Goal: Transaction & Acquisition: Purchase product/service

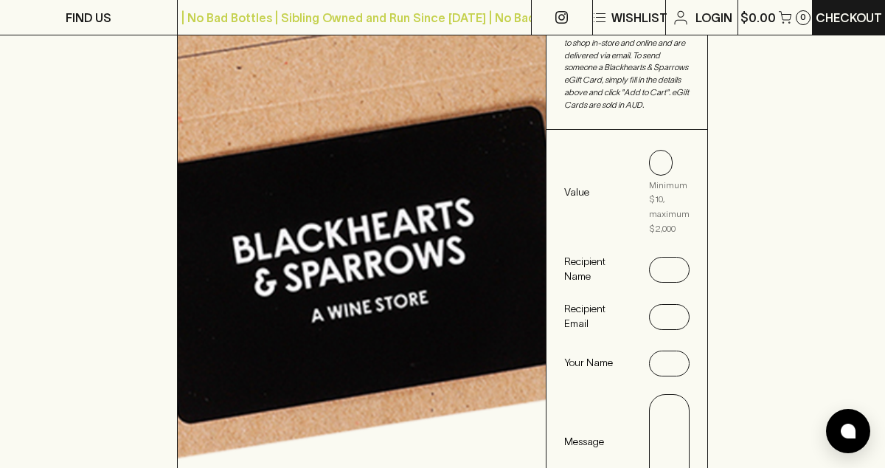
scroll to position [432, 0]
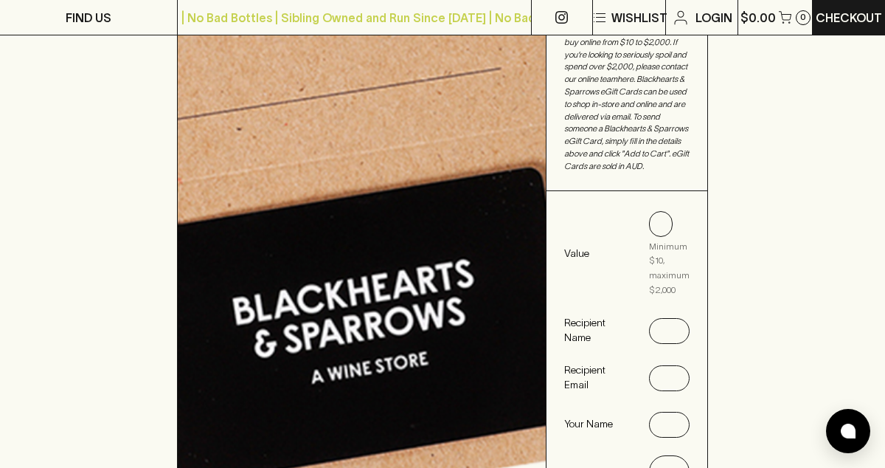
click at [665, 211] on div "$50" at bounding box center [661, 224] width 24 height 26
click at [664, 252] on \$2\,000-helper "Minimum $10, maximum $2,000" at bounding box center [659, 268] width 21 height 59
click at [667, 320] on input "text" at bounding box center [669, 332] width 17 height 24
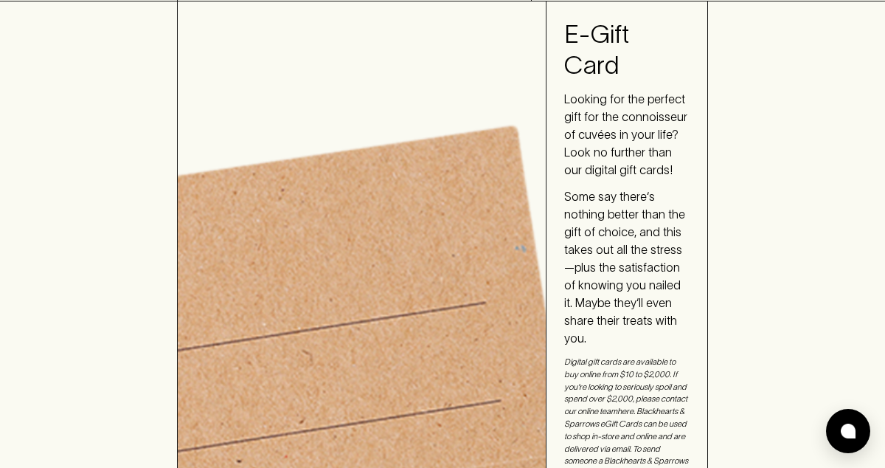
scroll to position [0, 0]
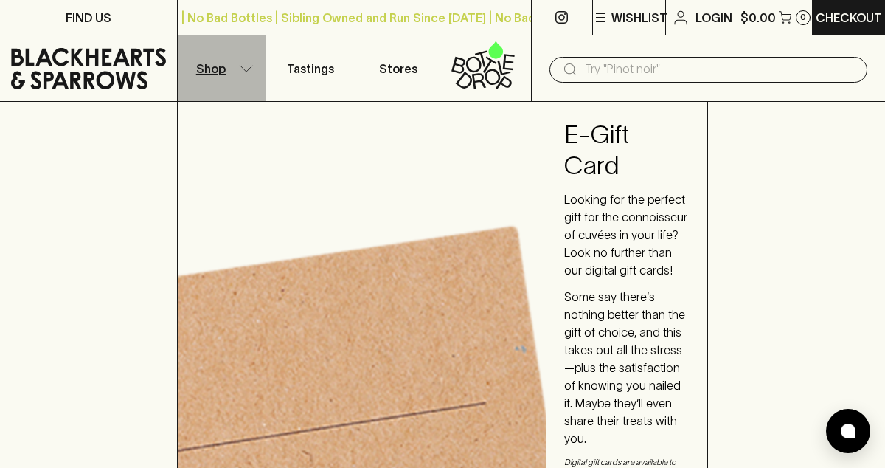
click at [247, 66] on icon "button" at bounding box center [246, 68] width 15 height 7
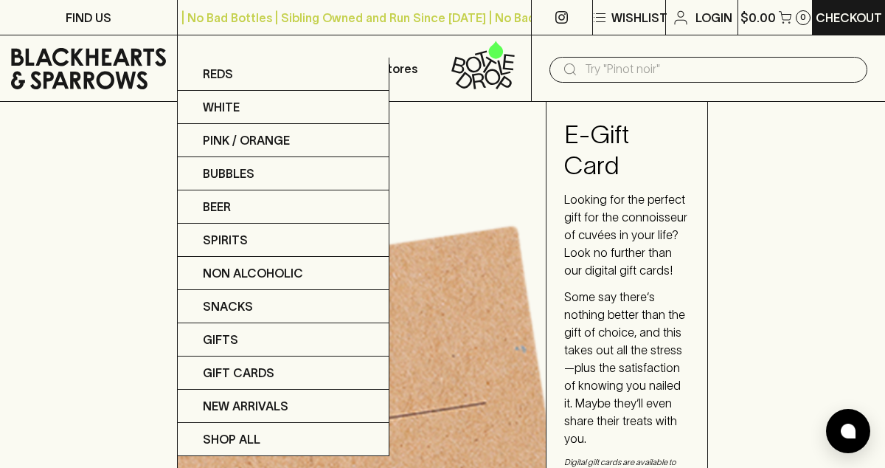
click at [463, 171] on div at bounding box center [442, 234] width 885 height 468
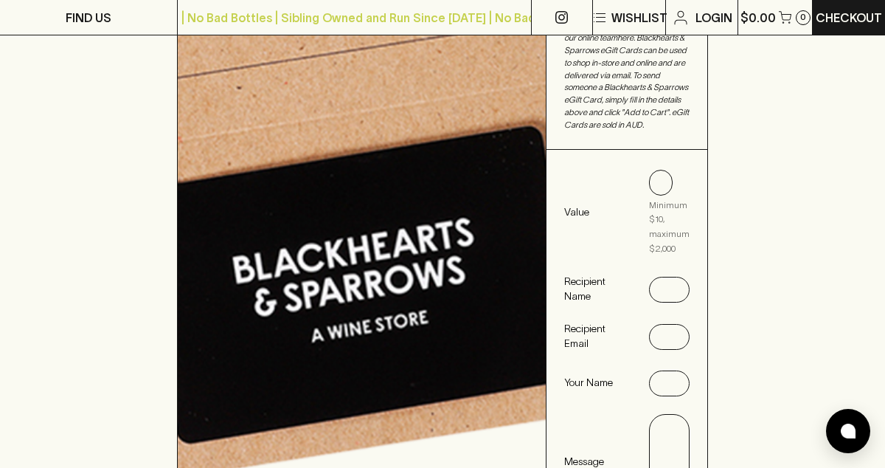
scroll to position [475, 0]
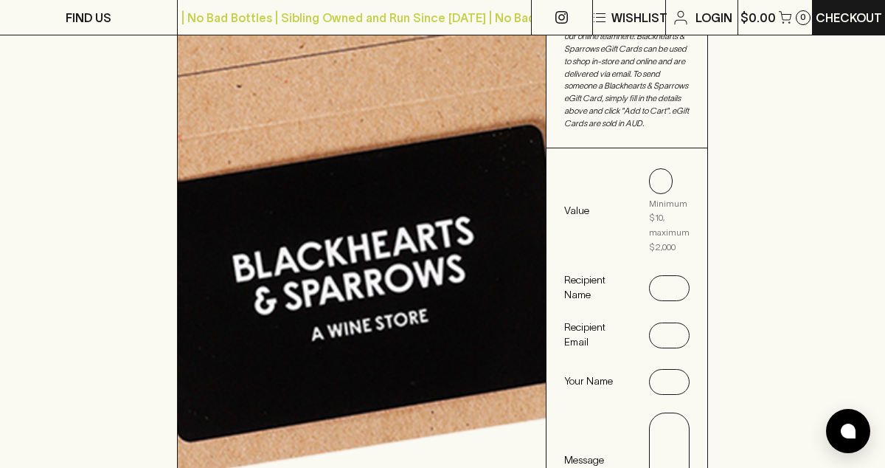
click at [573, 203] on p "Value" at bounding box center [597, 210] width 67 height 15
click at [666, 196] on \$2\,000-helper "Minimum $10, maximum $2,000" at bounding box center [659, 225] width 21 height 59
click at [661, 206] on \$2\,000-helper "Minimum $10, maximum $2,000" at bounding box center [659, 225] width 21 height 59
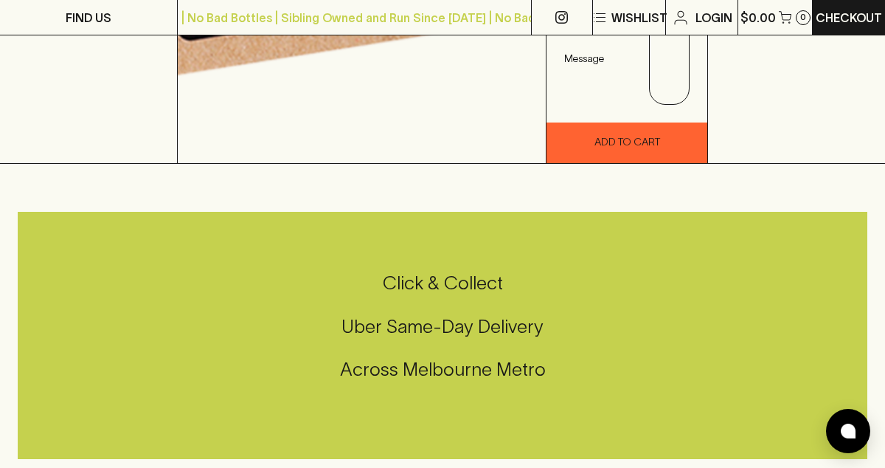
scroll to position [875, 0]
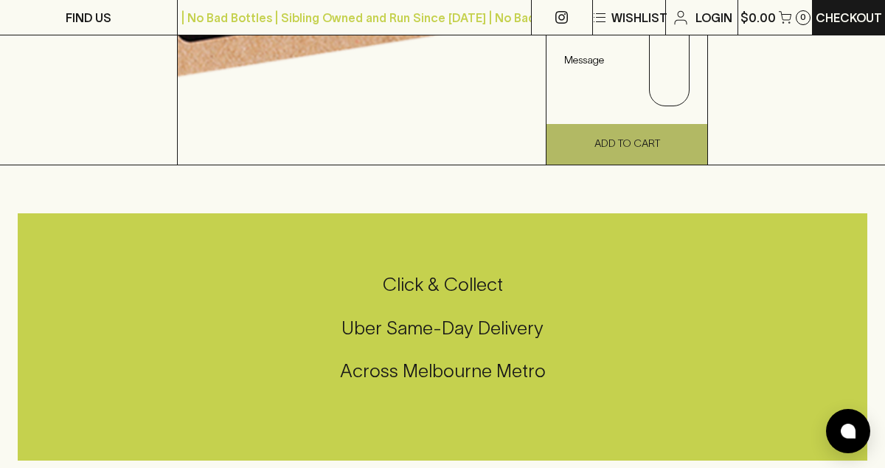
click at [638, 124] on button "Add To Cart" at bounding box center [627, 144] width 161 height 41
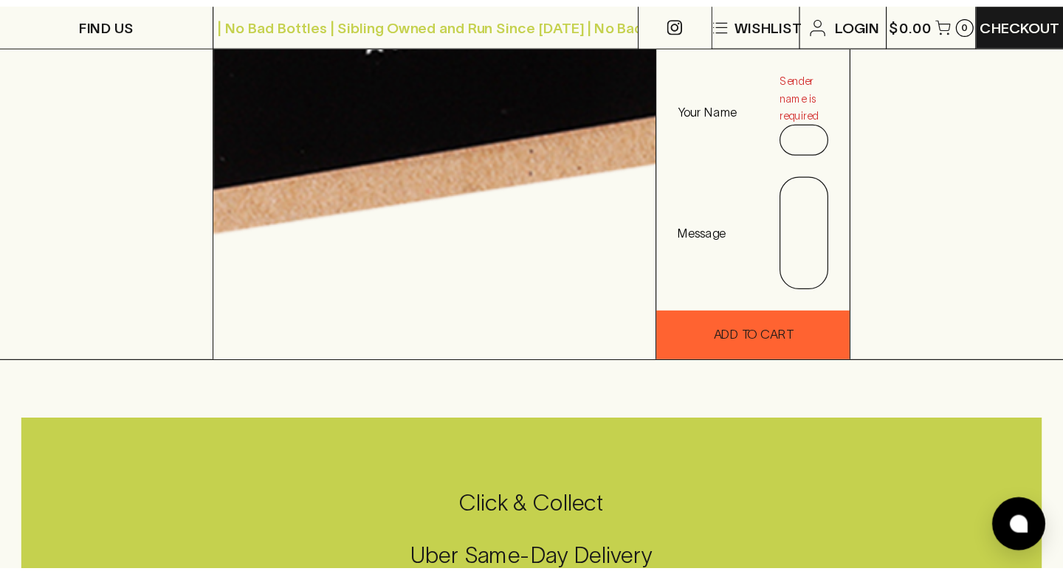
scroll to position [393, 0]
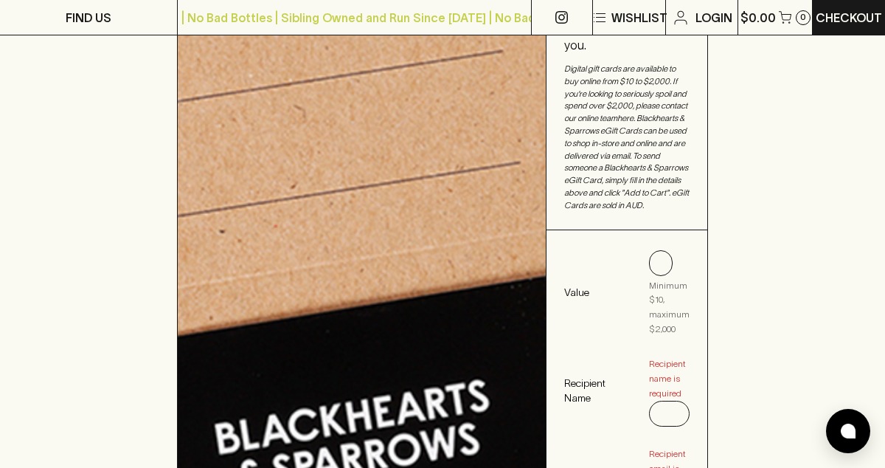
click at [662, 250] on div "$50" at bounding box center [661, 263] width 24 height 26
click at [570, 285] on p "Value" at bounding box center [597, 292] width 67 height 15
click at [676, 401] on input "text" at bounding box center [669, 413] width 17 height 24
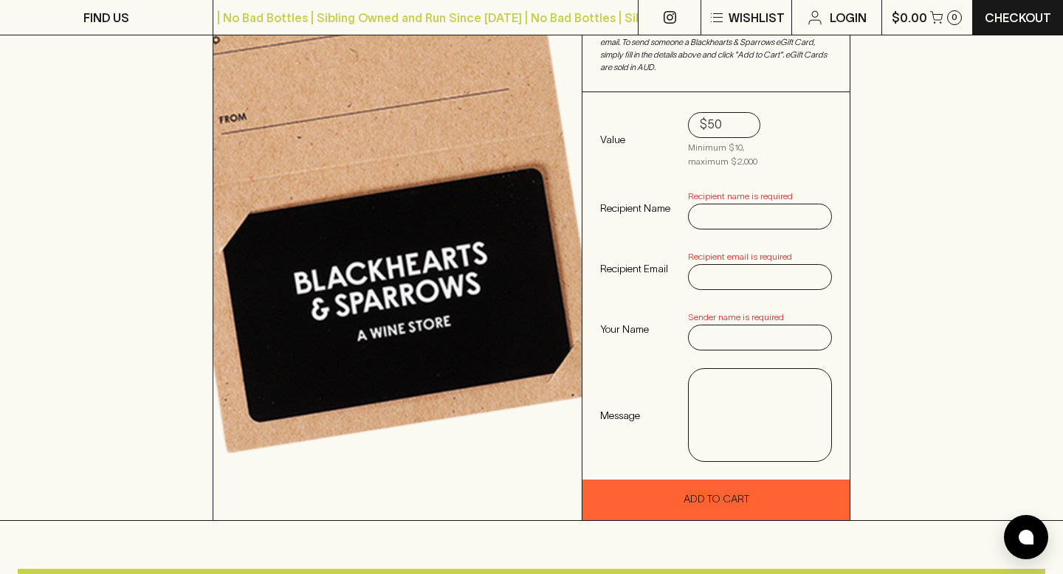
scroll to position [322, 0]
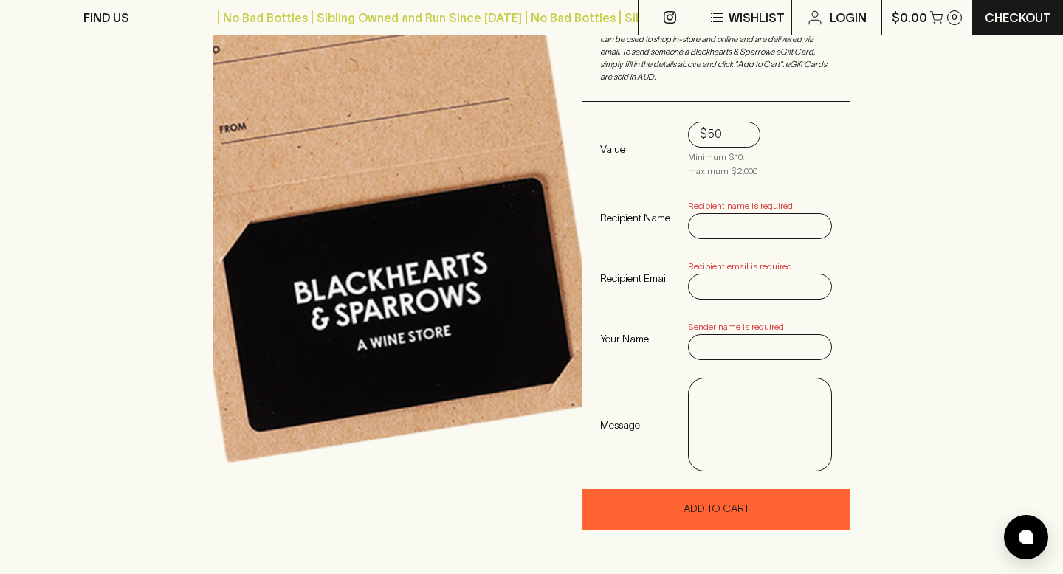
drag, startPoint x: 731, startPoint y: 113, endPoint x: 686, endPoint y: 110, distance: 45.1
click at [686, 110] on div "Value $50 Minimum $10, maximum $2,000 Recipient Name Recipient name is required…" at bounding box center [715, 296] width 267 height 388
type input "160"
click at [725, 215] on input "text" at bounding box center [760, 227] width 120 height 24
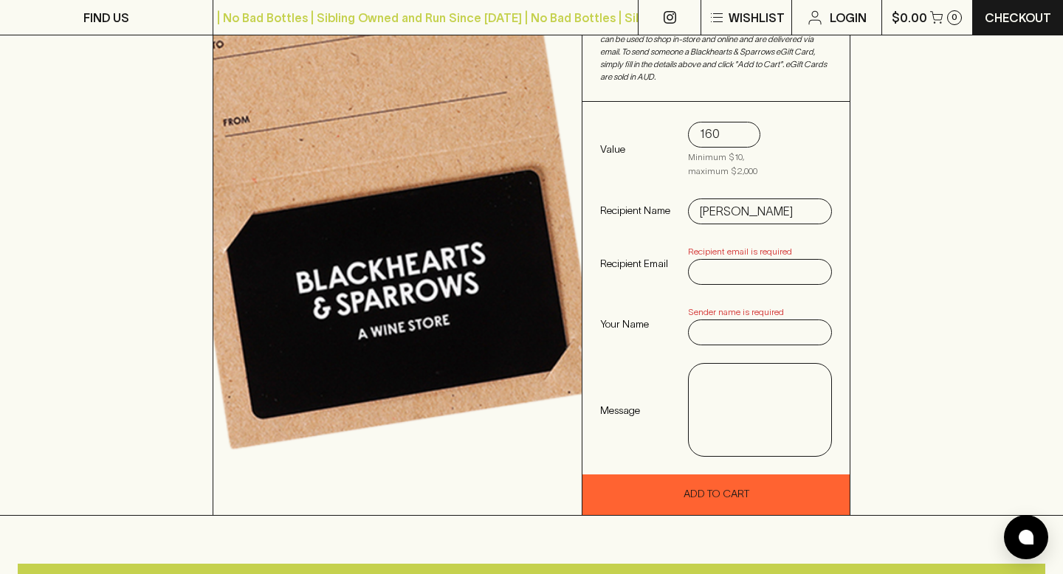
type input "[PERSON_NAME]"
click at [726, 260] on input "text" at bounding box center [760, 272] width 120 height 24
click at [708, 321] on input "text" at bounding box center [760, 333] width 120 height 24
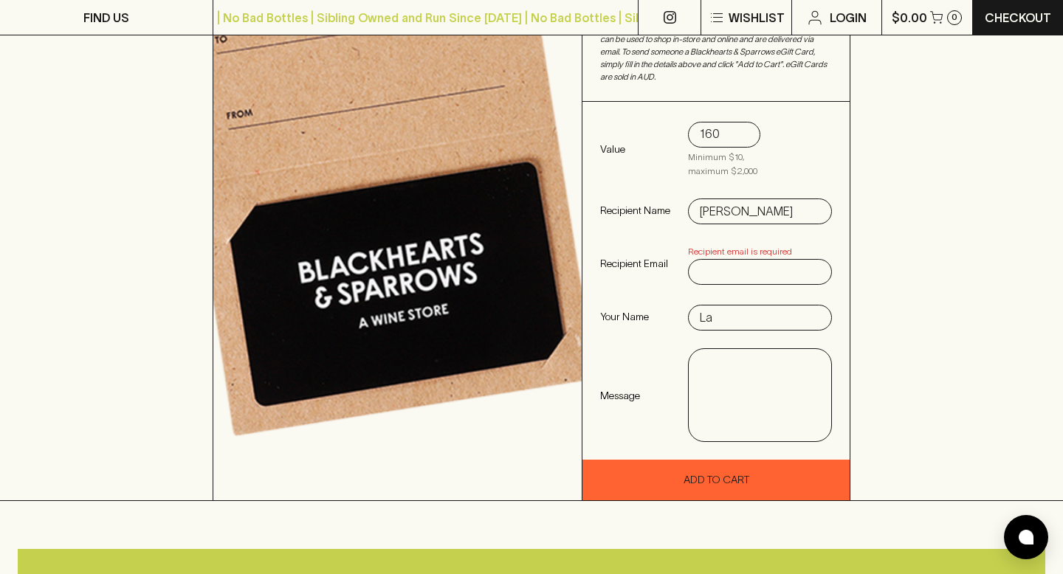
type input "L"
type input "TRICKS"
click at [705, 362] on textarea at bounding box center [760, 396] width 122 height 68
click at [711, 260] on input "text" at bounding box center [760, 272] width 120 height 24
paste input "[PERSON_NAME][EMAIL_ADDRESS][PERSON_NAME][DOMAIN_NAME]"
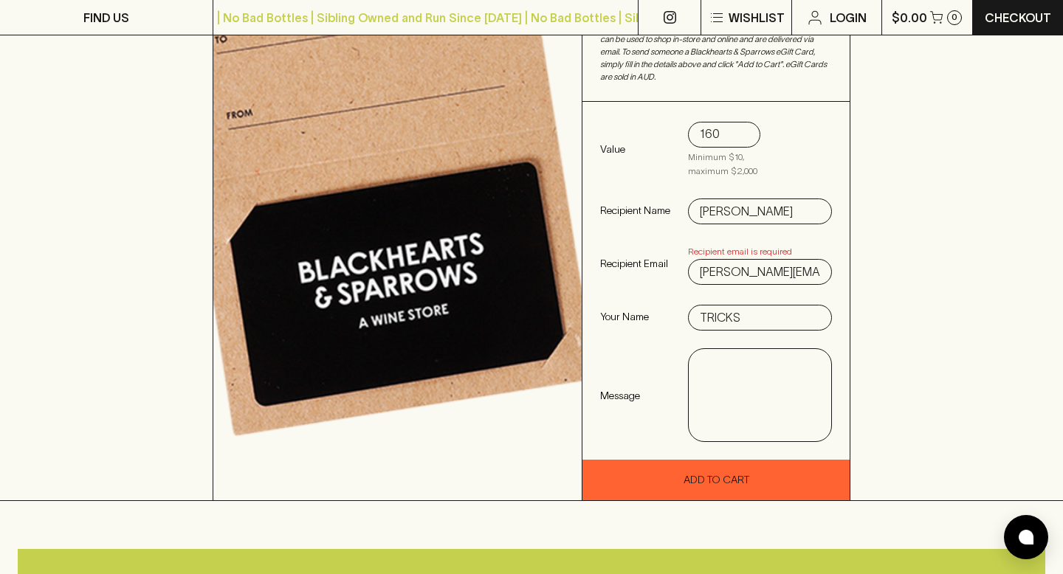
scroll to position [0, 14]
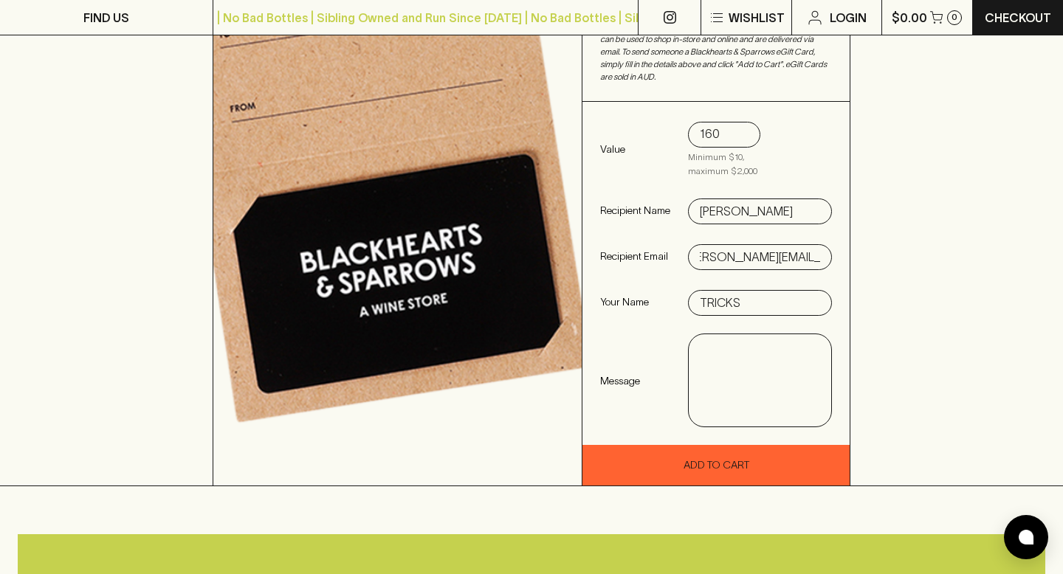
click at [703, 246] on input "[PERSON_NAME][EMAIL_ADDRESS][PERSON_NAME][DOMAIN_NAME]" at bounding box center [760, 258] width 120 height 24
click at [702, 246] on input "[PERSON_NAME][EMAIL_ADDRESS][PERSON_NAME][DOMAIN_NAME]" at bounding box center [760, 258] width 120 height 24
type input "[PERSON_NAME][EMAIL_ADDRESS][PERSON_NAME][DOMAIN_NAME]"
click at [732, 347] on textarea at bounding box center [760, 381] width 122 height 68
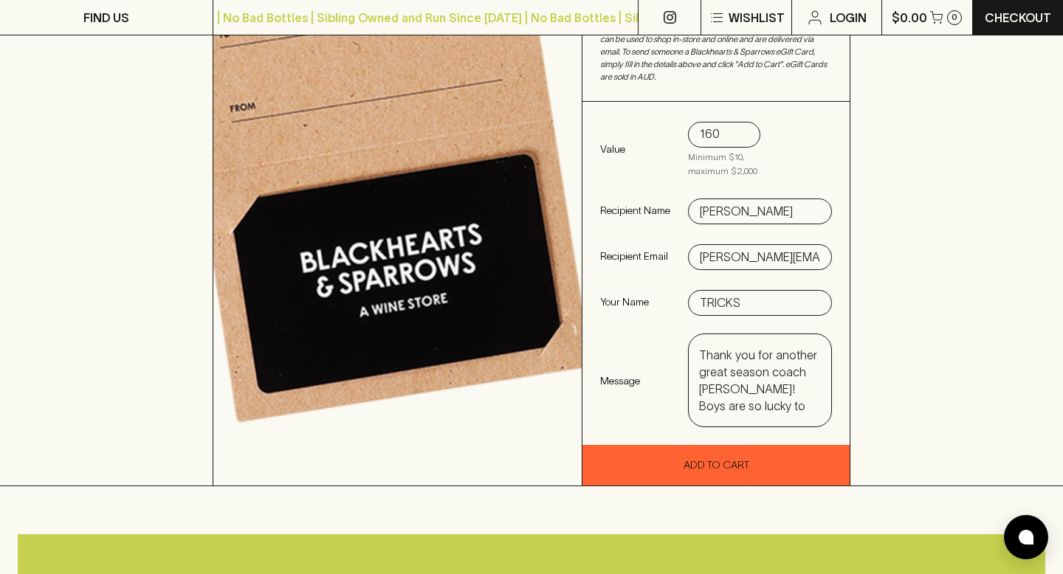
click at [804, 359] on textarea "Thank you for another great season coach [PERSON_NAME]! Boys are so lucky to ha…" at bounding box center [760, 381] width 122 height 68
click at [748, 388] on textarea "Thank you for another great season [PERSON_NAME]! Boys are so lucky to have you…" at bounding box center [760, 381] width 122 height 68
click at [753, 398] on div "Thank you for another great season [PERSON_NAME]! Boys are so lucky to have you…" at bounding box center [759, 380] width 142 height 92
click at [752, 392] on textarea "Thank you for another great season [PERSON_NAME]! Boys are so lucky to have you…" at bounding box center [760, 381] width 122 height 68
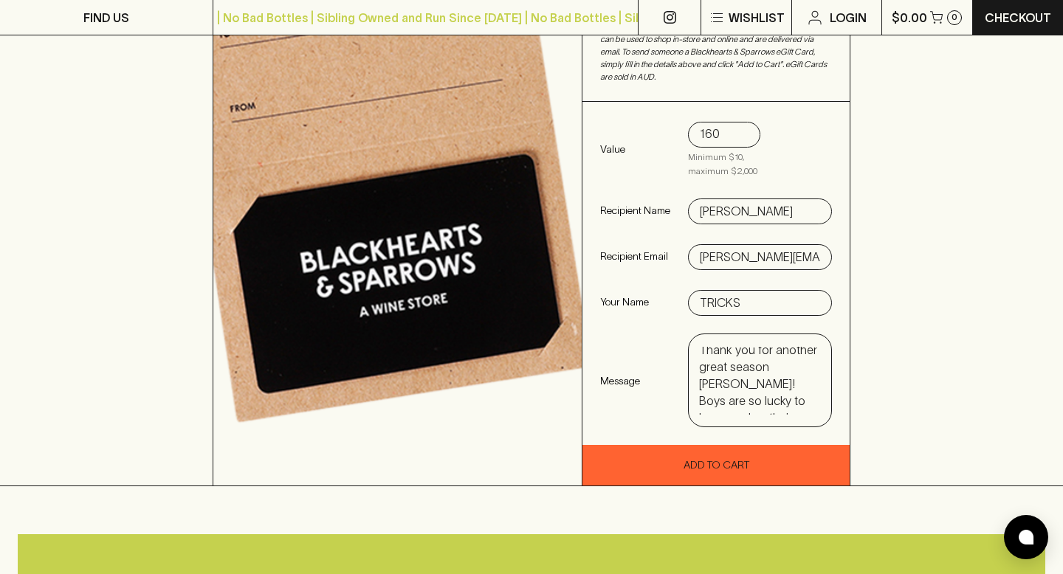
scroll to position [0, 0]
drag, startPoint x: 729, startPoint y: 373, endPoint x: 697, endPoint y: 370, distance: 32.7
click at [697, 370] on div "Thank you for another great season [PERSON_NAME]! Boys are so lucky to have you…" at bounding box center [759, 380] width 142 height 92
click at [723, 389] on textarea "Thank you for another great season [PERSON_NAME]! We are so lucky to have you! …" at bounding box center [760, 381] width 122 height 68
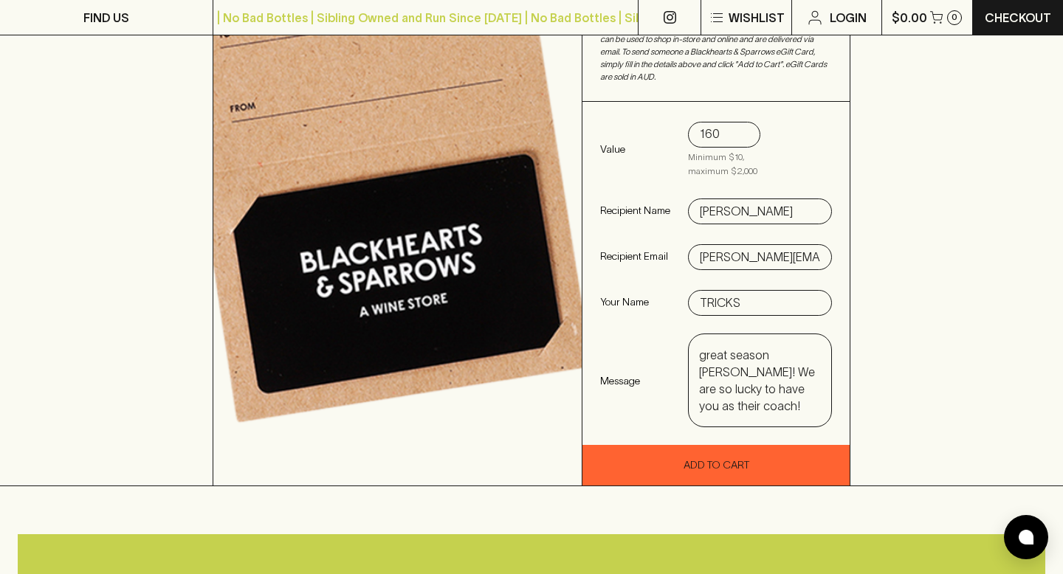
drag, startPoint x: 759, startPoint y: 388, endPoint x: 738, endPoint y: 373, distance: 25.8
click at [738, 373] on textarea "Thank you for another great season [PERSON_NAME]! We are so lucky to have you a…" at bounding box center [760, 381] width 122 height 68
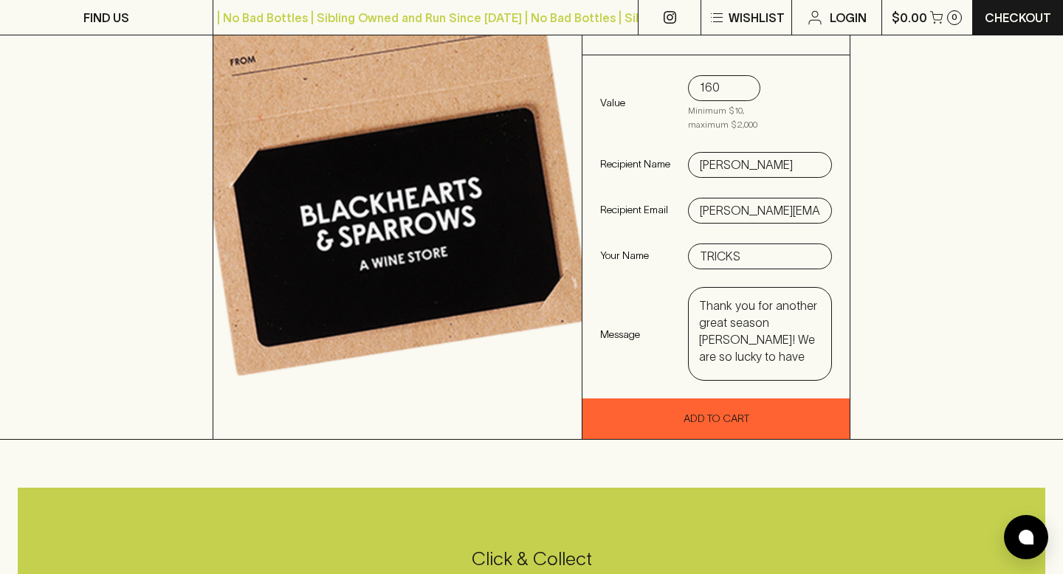
scroll to position [0, 0]
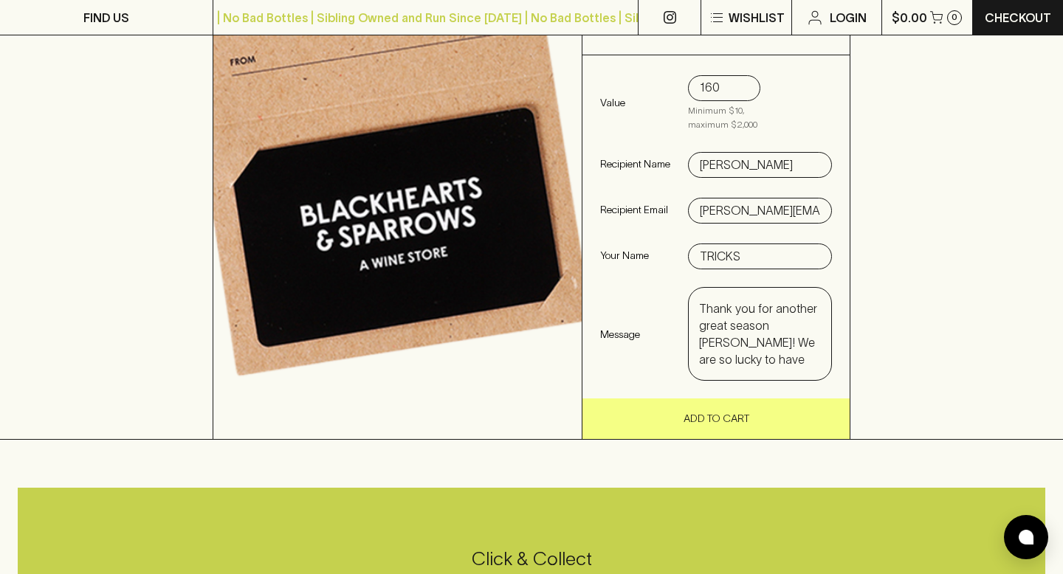
type textarea "Thank you for another great season [PERSON_NAME]! We are so lucky to have you a…"
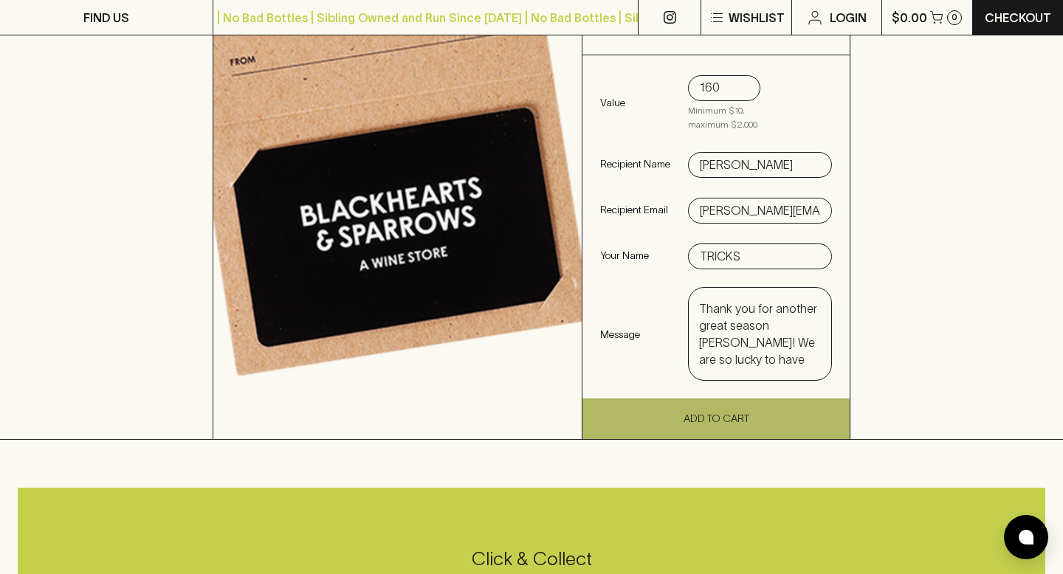
click at [698, 398] on button "Add To Cart" at bounding box center [715, 418] width 267 height 41
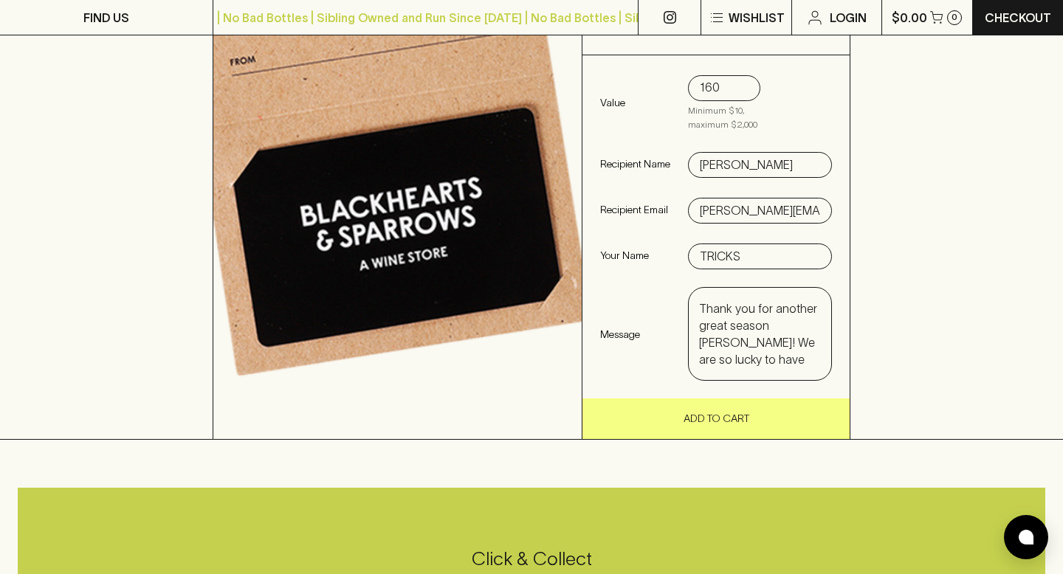
type input "$50"
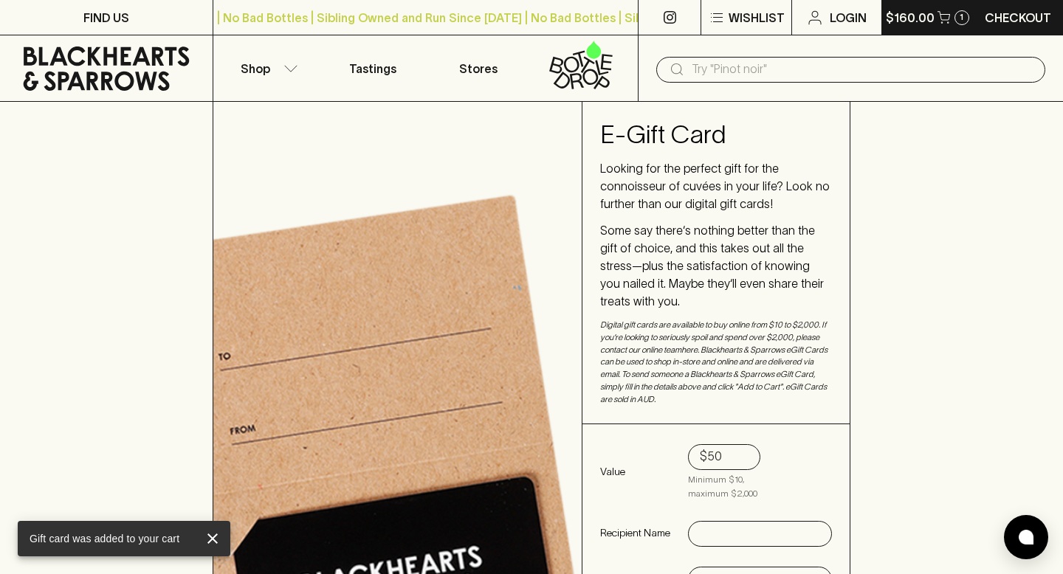
click at [885, 20] on p "$160.00" at bounding box center [909, 18] width 49 height 18
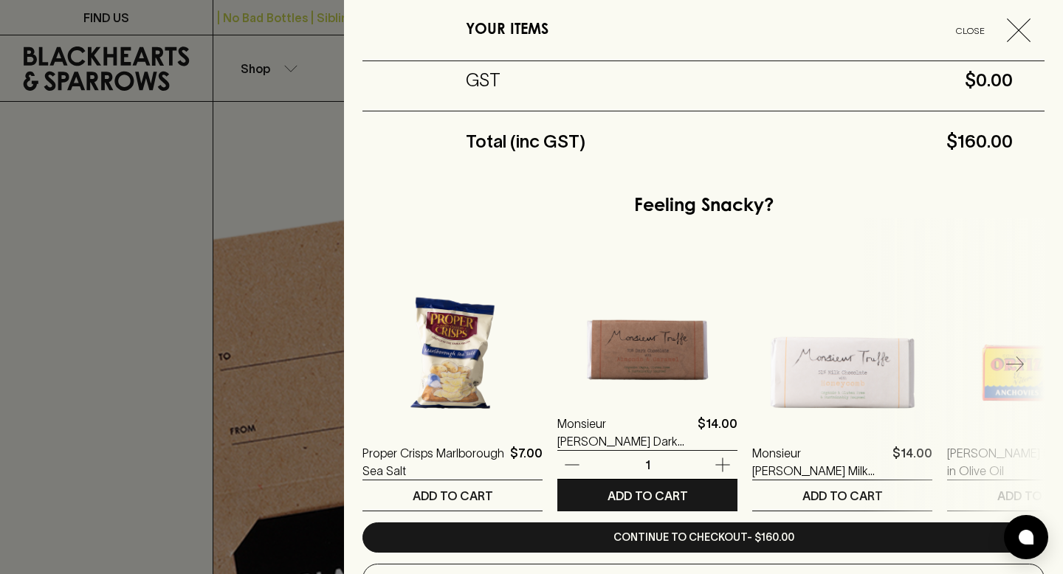
scroll to position [330, 0]
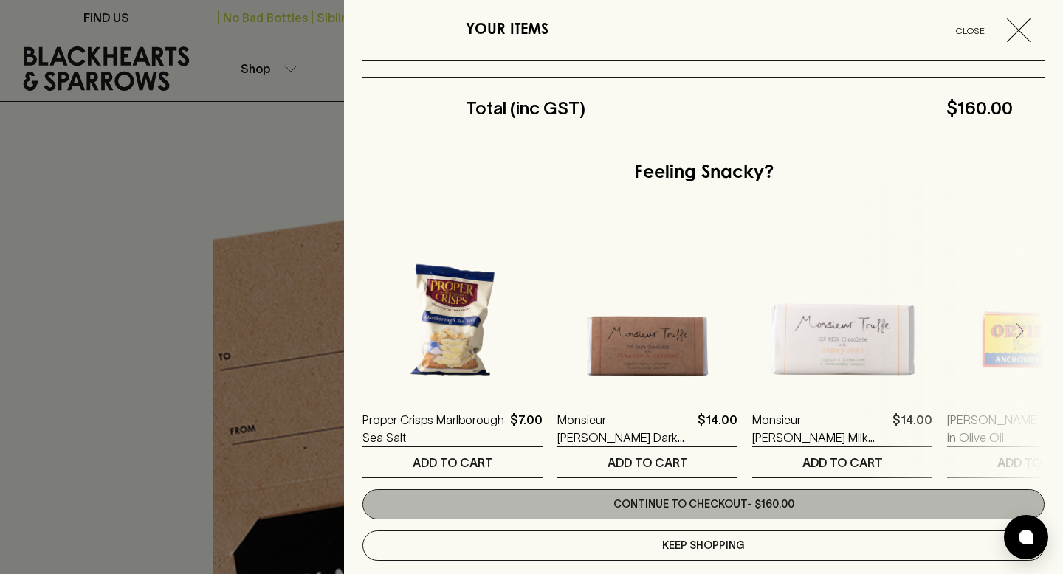
click at [621, 467] on link "Continue to checkout - $160.00" at bounding box center [703, 504] width 682 height 30
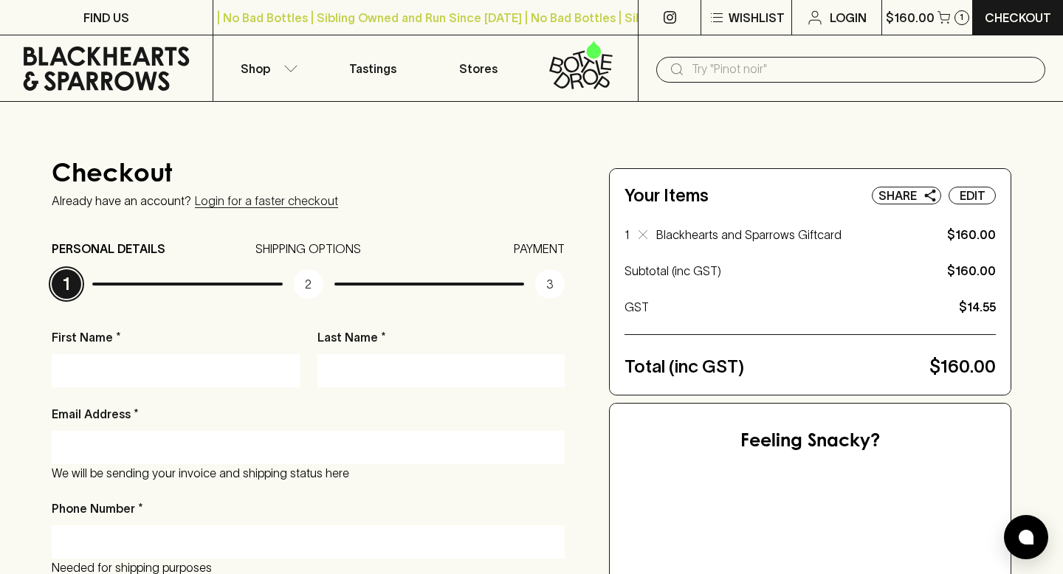
click at [179, 361] on input "First Name *" at bounding box center [176, 371] width 226 height 24
type input "larissa"
type input "[PERSON_NAME]"
type input "[EMAIL_ADDRESS][DOMAIN_NAME]"
type input "0413686550"
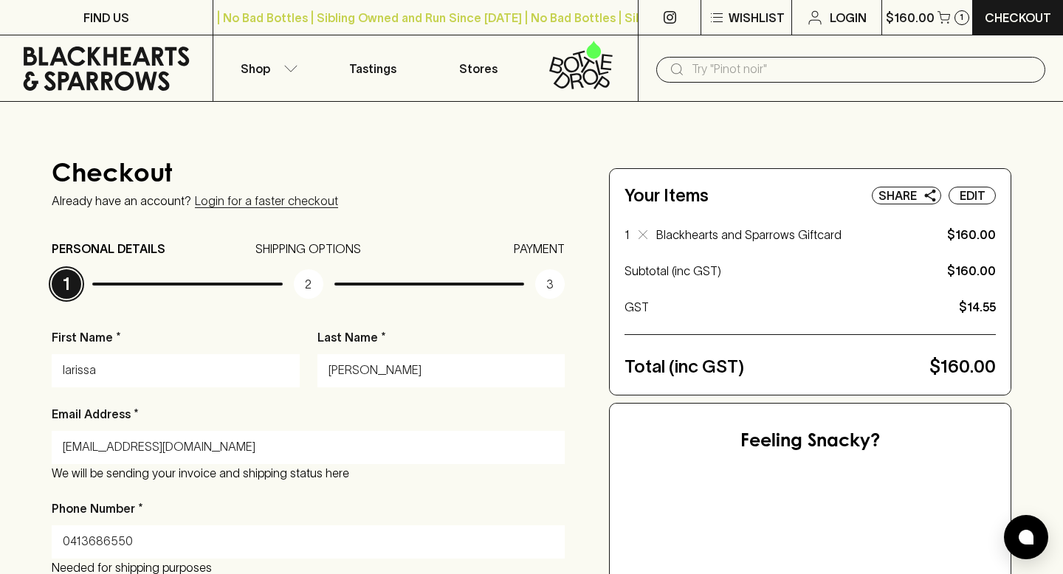
type input "[STREET_ADDRESS][PERSON_NAME]"
type input "Kew"
type input "3101"
type input "VIC"
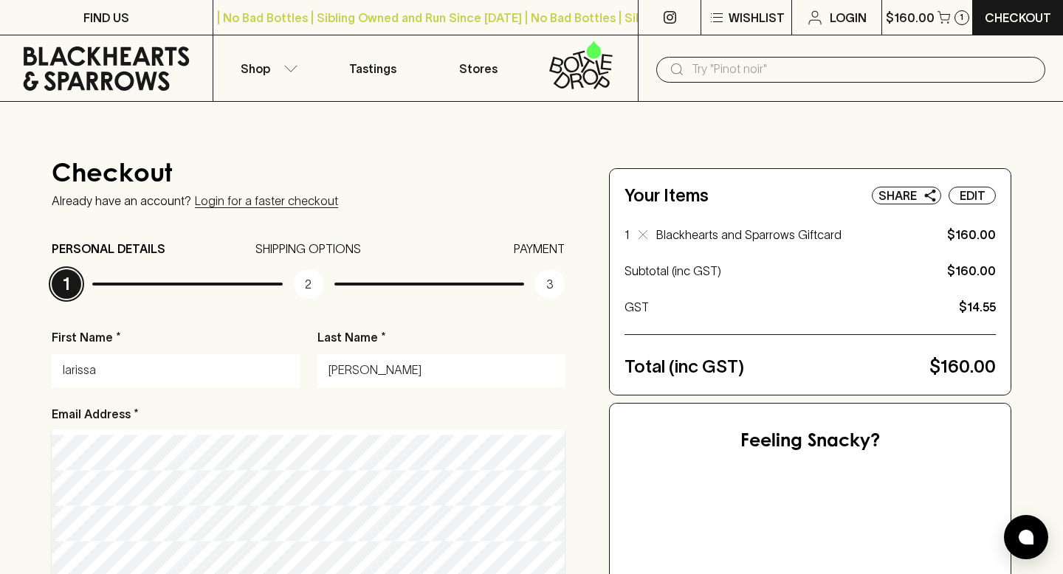
type input "[STREET_ADDRESS][PERSON_NAME]"
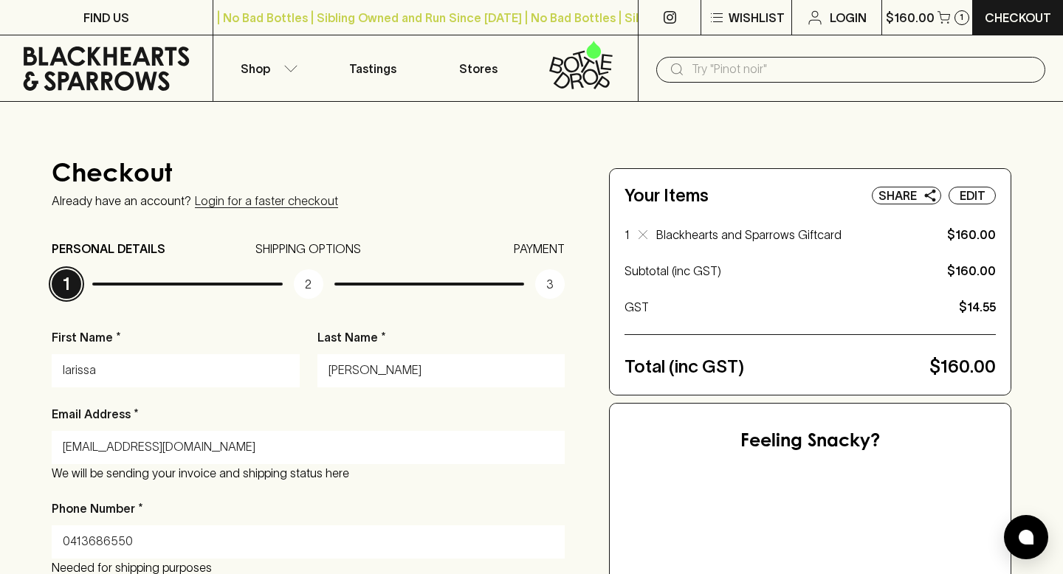
type input "[STREET_ADDRESS][PERSON_NAME]"
type input "Victoria"
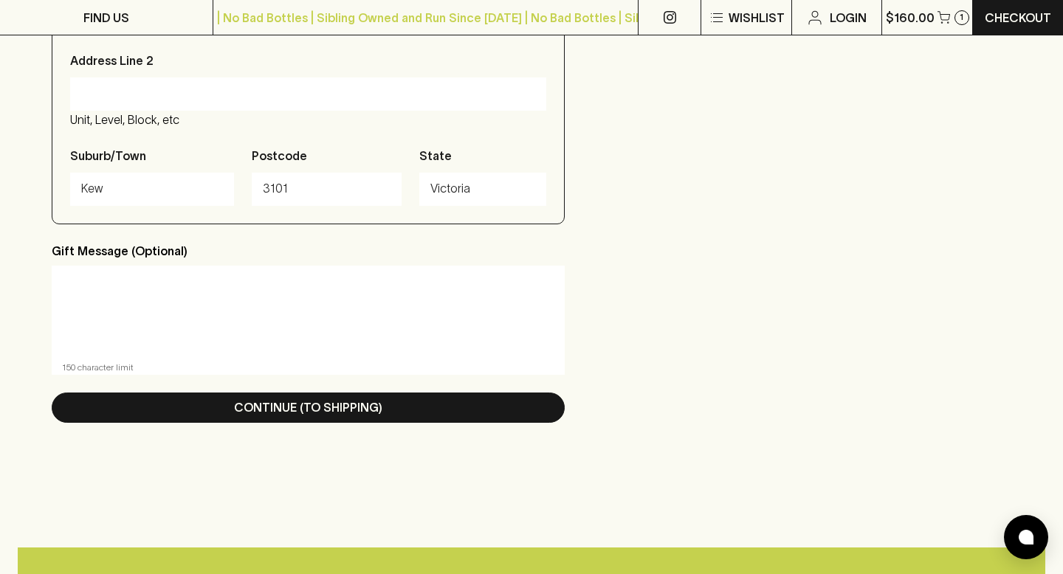
scroll to position [730, 0]
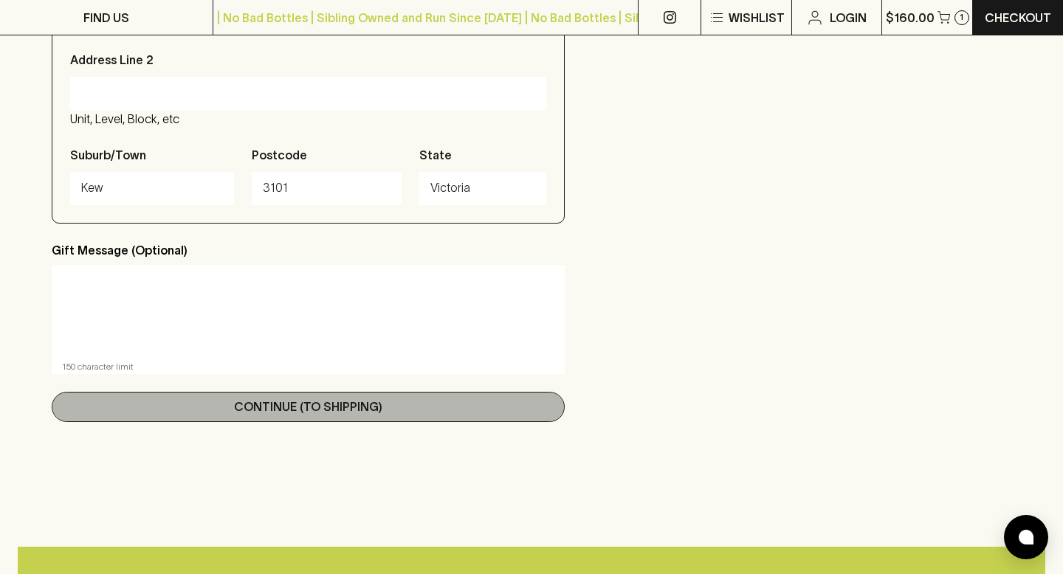
click at [277, 411] on p "Continue (To Shipping)" at bounding box center [308, 407] width 148 height 18
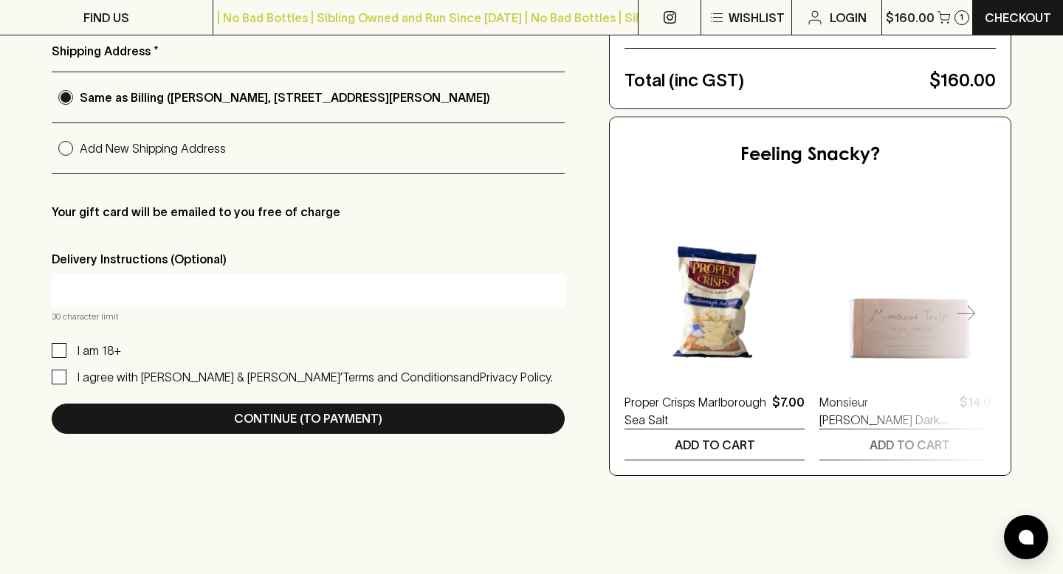
scroll to position [288, 0]
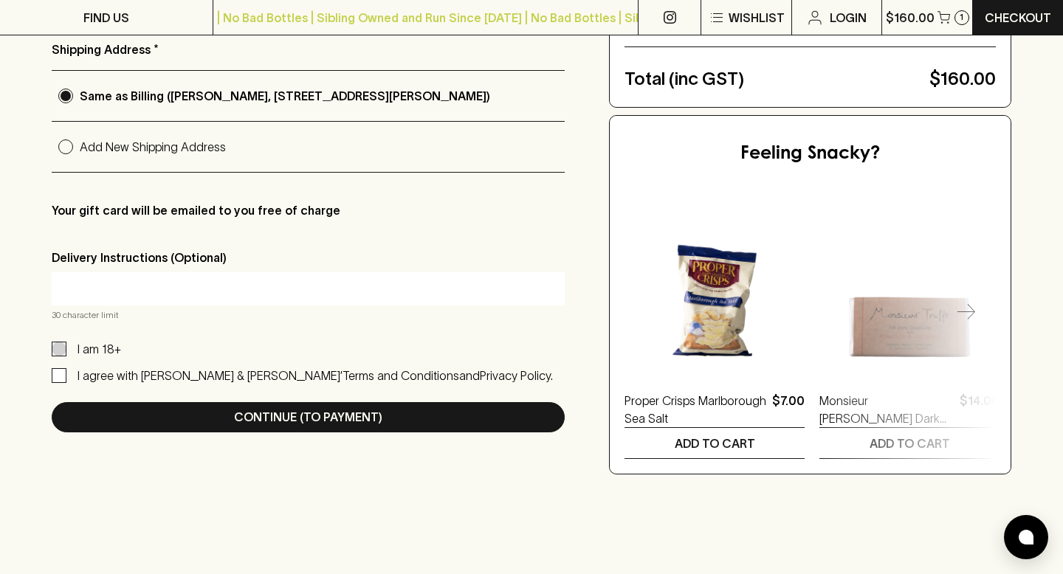
click at [61, 346] on input "I am 18+" at bounding box center [59, 349] width 15 height 15
checkbox input "true"
click at [56, 379] on input "I agree with [PERSON_NAME] & [PERSON_NAME]’ Terms and Conditions and Privacy Po…" at bounding box center [59, 375] width 15 height 15
checkbox input "true"
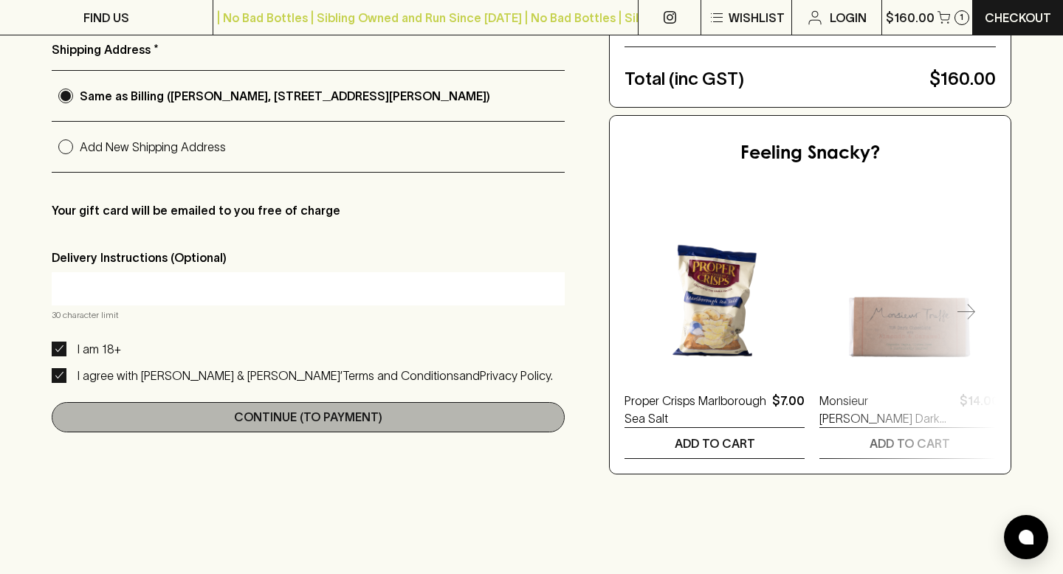
click at [250, 417] on p "Continue (To Payment)" at bounding box center [308, 417] width 148 height 18
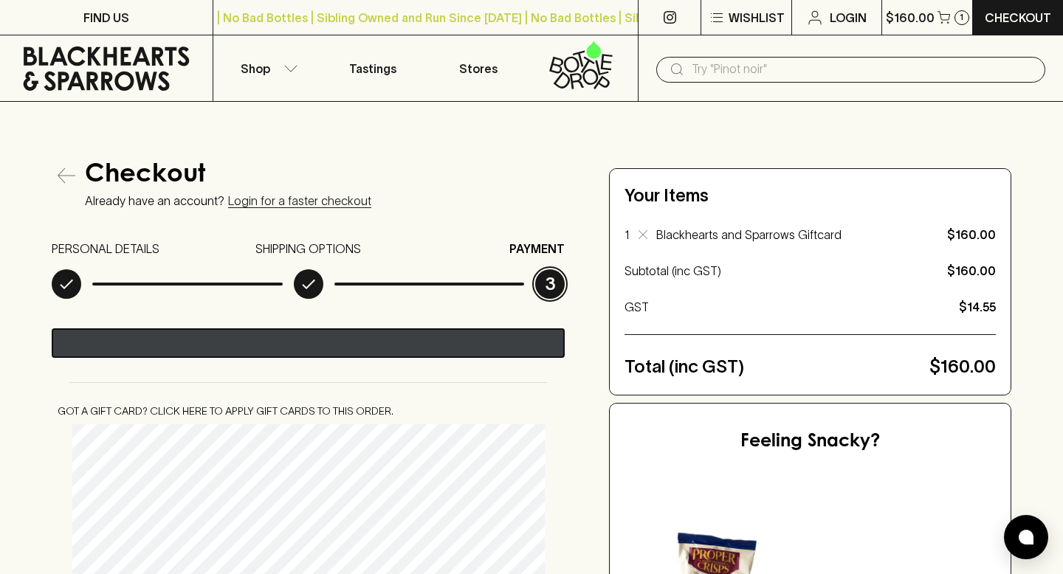
click at [297, 342] on image "Pay with GPay" at bounding box center [291, 344] width 23 height 18
